Goal: Task Accomplishment & Management: Manage account settings

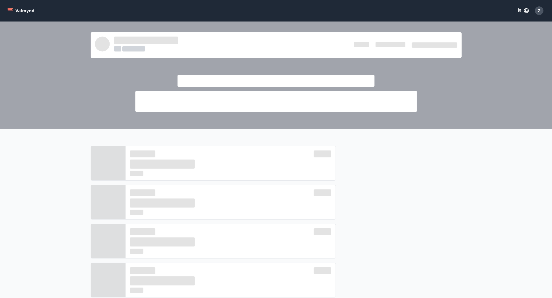
click at [9, 9] on icon "menu" at bounding box center [11, 8] width 6 height 1
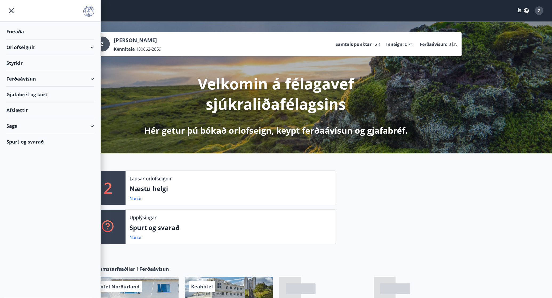
click at [16, 58] on div "Styrkir" at bounding box center [50, 63] width 88 height 16
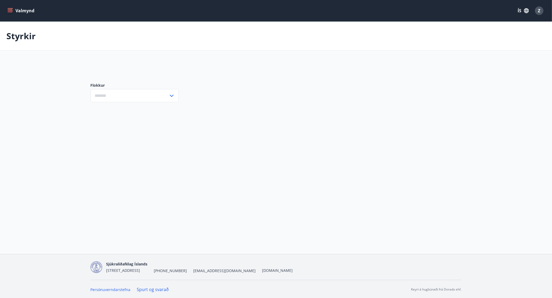
type input "***"
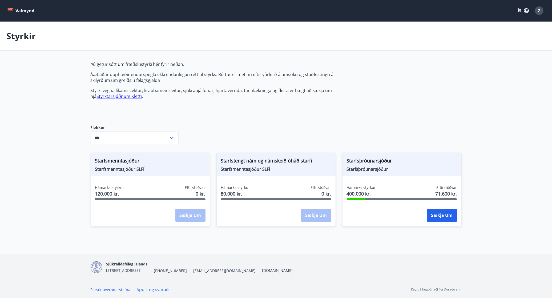
drag, startPoint x: 9, startPoint y: 9, endPoint x: 73, endPoint y: 7, distance: 64.3
click at [9, 9] on icon "menu" at bounding box center [9, 10] width 5 height 5
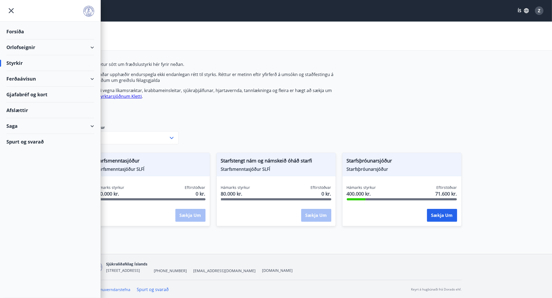
click at [539, 10] on span "Z" at bounding box center [539, 11] width 2 height 6
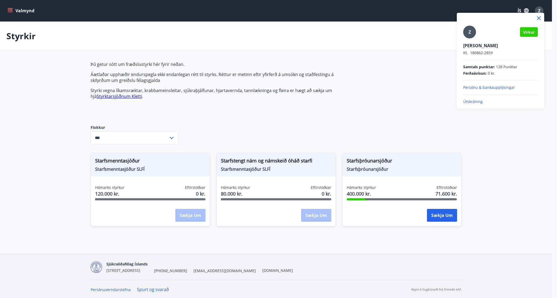
click at [465, 103] on p "Útskráning" at bounding box center [500, 101] width 75 height 5
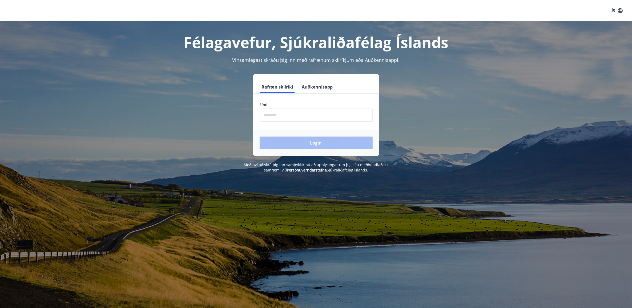
click at [271, 117] on input "phone" at bounding box center [316, 115] width 113 height 13
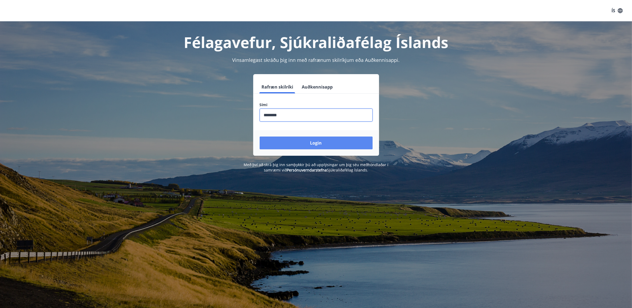
type input "********"
click at [318, 143] on button "Login" at bounding box center [316, 143] width 113 height 13
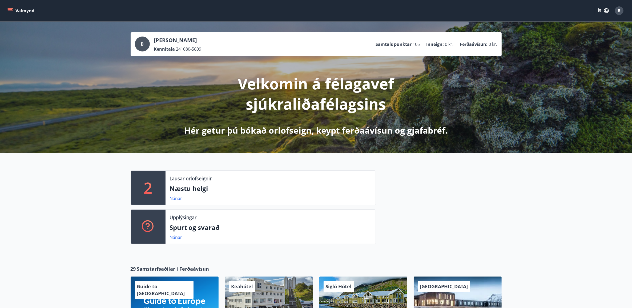
click at [616, 13] on div "B" at bounding box center [619, 10] width 9 height 9
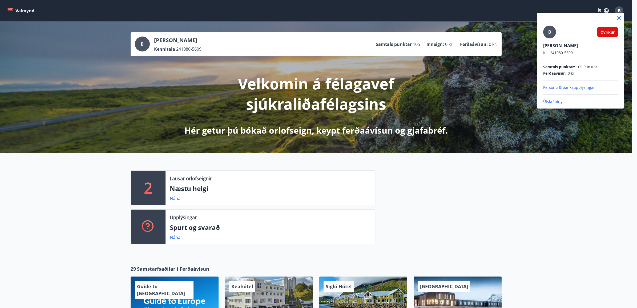
click at [277, 13] on div at bounding box center [318, 154] width 637 height 308
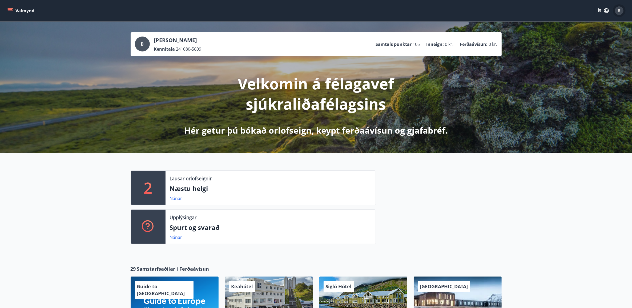
click at [621, 8] on div "B" at bounding box center [619, 10] width 9 height 9
